Goal: Task Accomplishment & Management: Manage account settings

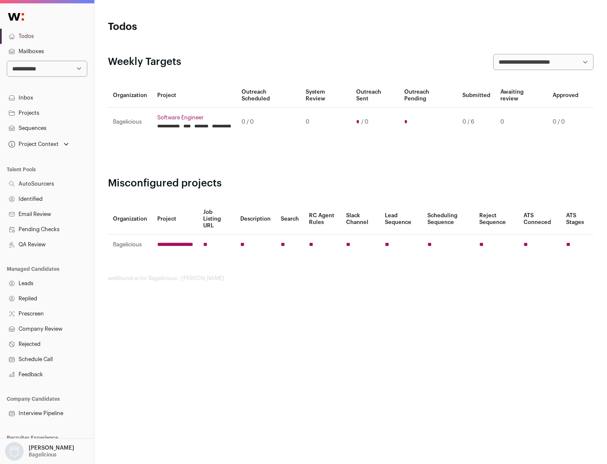
click at [47, 113] on link "Projects" at bounding box center [47, 112] width 94 height 15
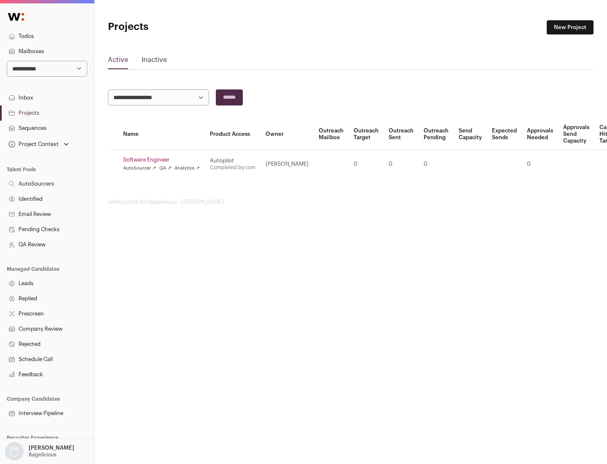
click at [164, 160] on link "Software Engineer" at bounding box center [161, 159] width 77 height 7
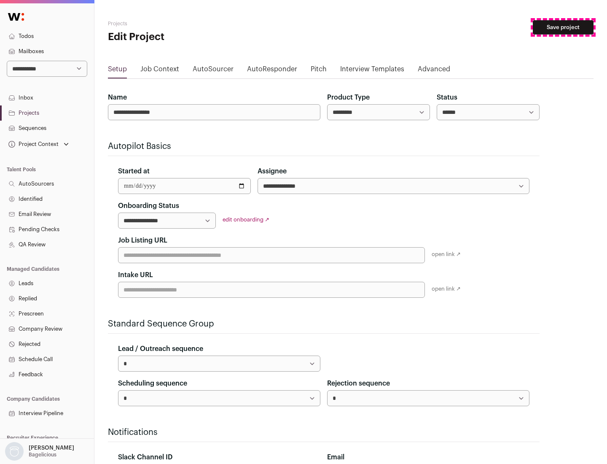
click at [563, 27] on button "Save project" at bounding box center [563, 27] width 61 height 14
